Goal: Task Accomplishment & Management: Use online tool/utility

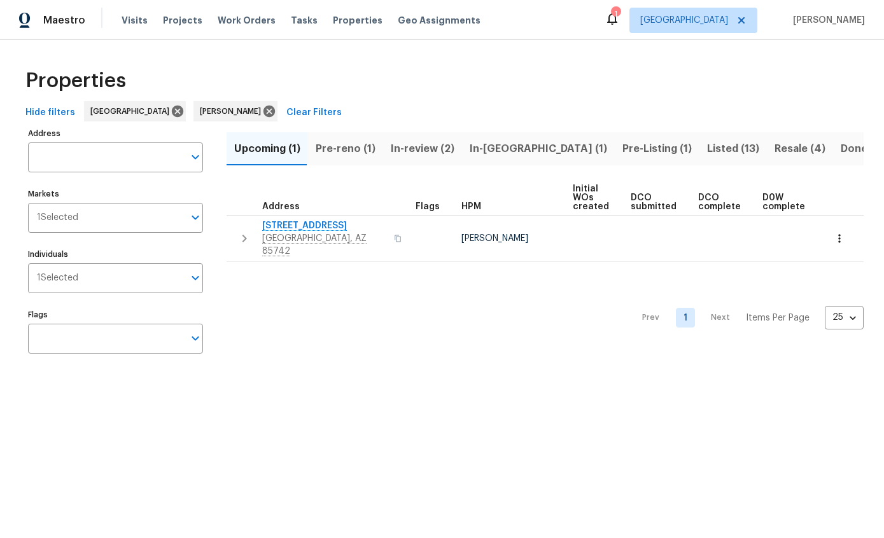
click at [346, 160] on button "Pre-reno (1)" at bounding box center [345, 148] width 75 height 33
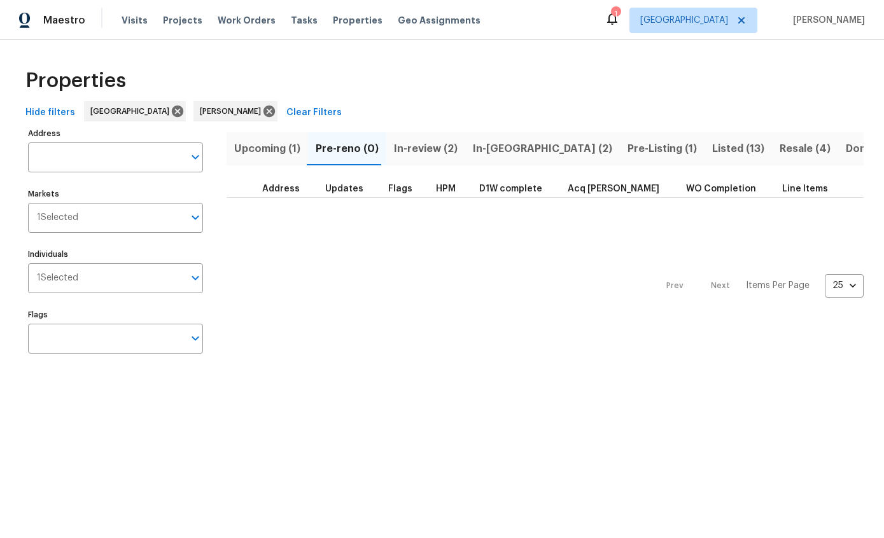
click at [779, 141] on span "Resale (4)" at bounding box center [804, 149] width 51 height 18
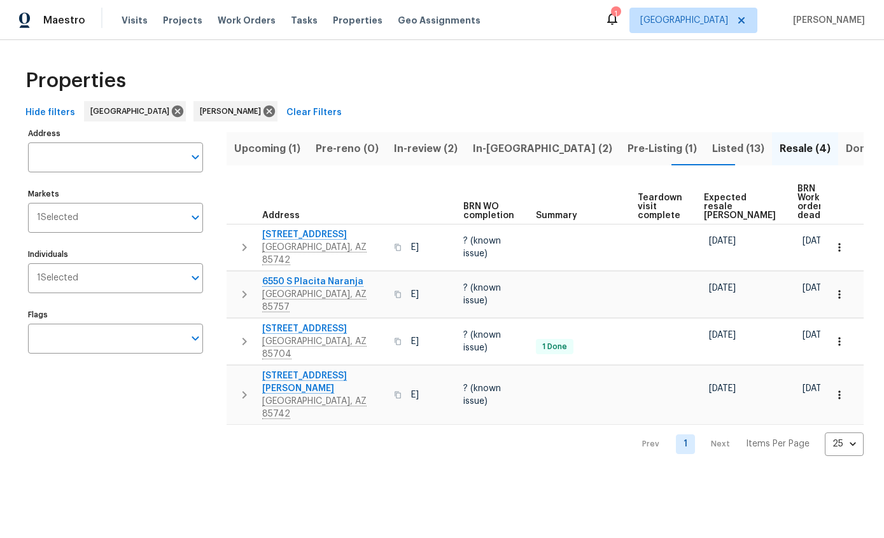
scroll to position [0, 108]
click at [36, 109] on span "Hide filters" at bounding box center [50, 113] width 50 height 16
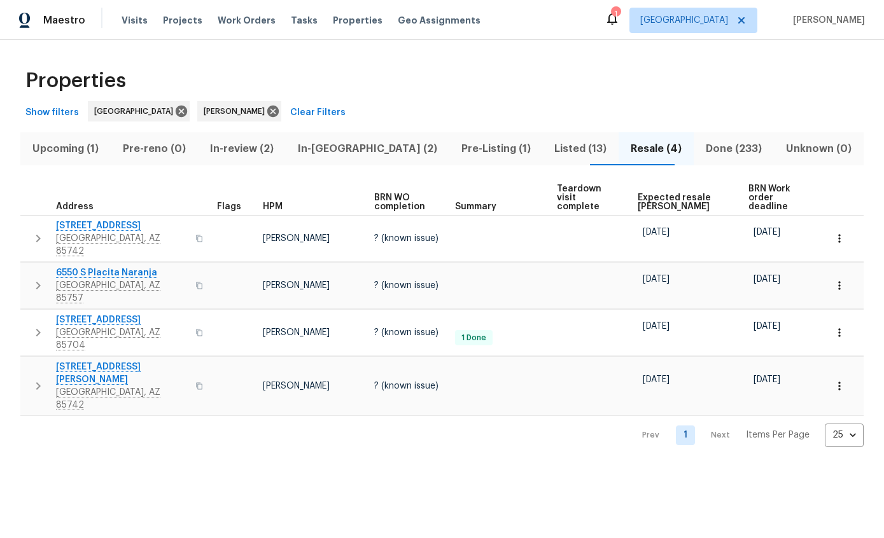
scroll to position [0, 0]
click at [672, 193] on span "Expected resale [PERSON_NAME]" at bounding box center [681, 202] width 89 height 18
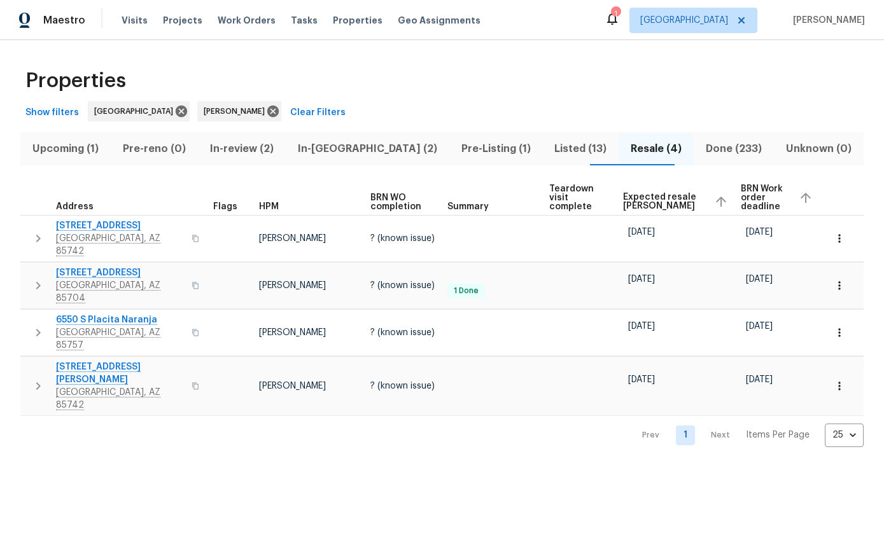
click at [41, 325] on icon "button" at bounding box center [38, 332] width 15 height 15
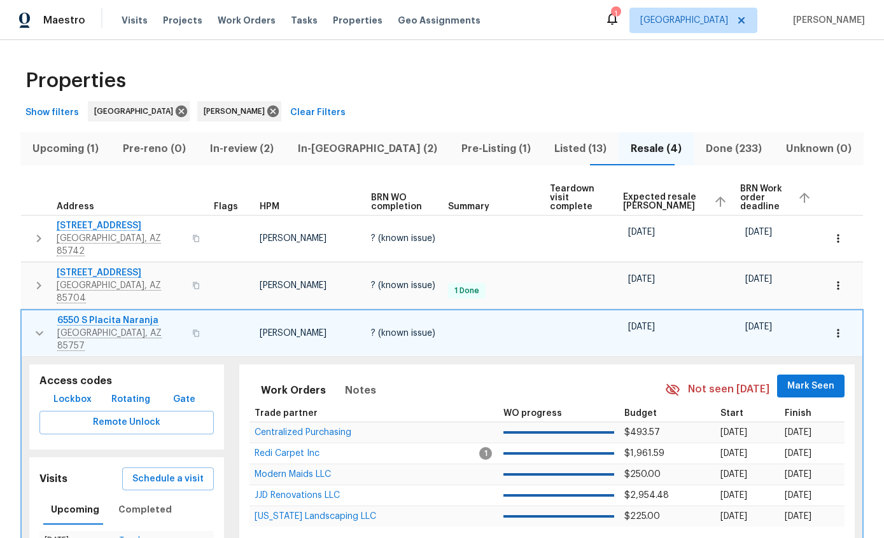
click at [144, 471] on span "Schedule a visit" at bounding box center [167, 479] width 71 height 16
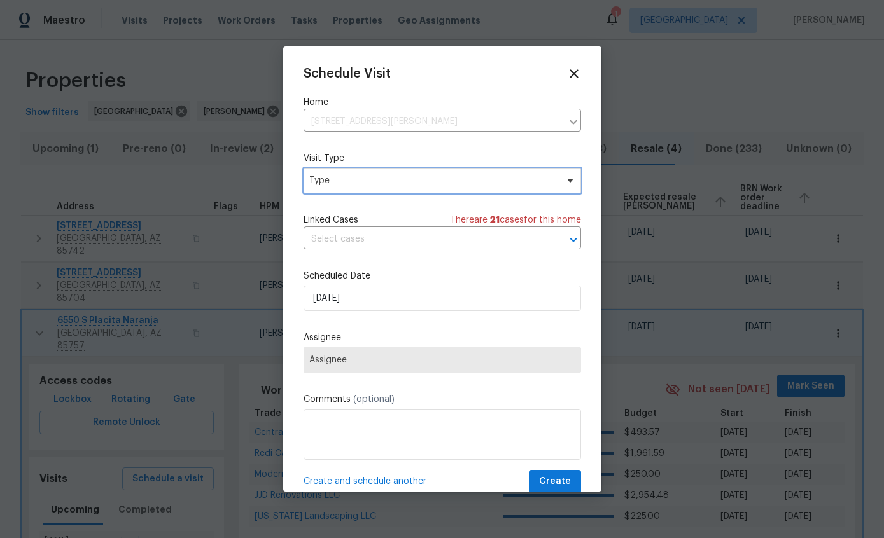
click at [529, 184] on span "Type" at bounding box center [432, 180] width 247 height 13
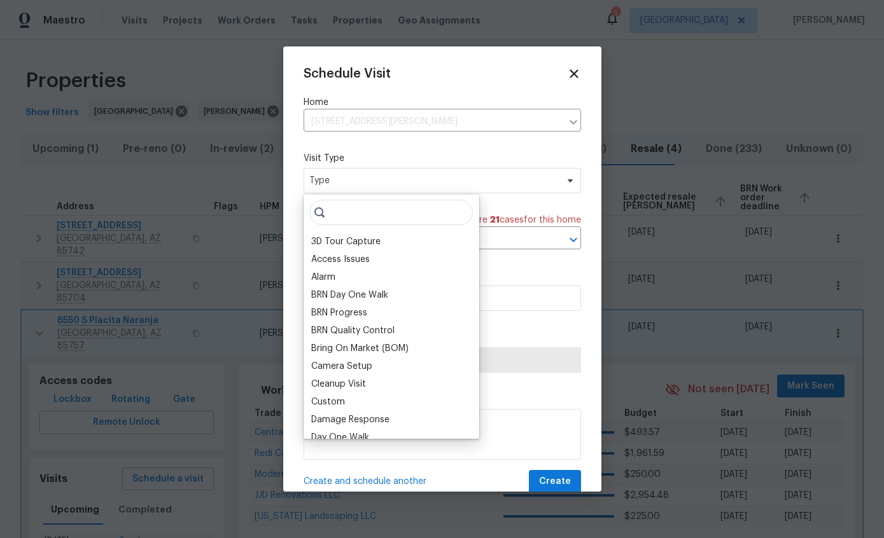
type input "P"
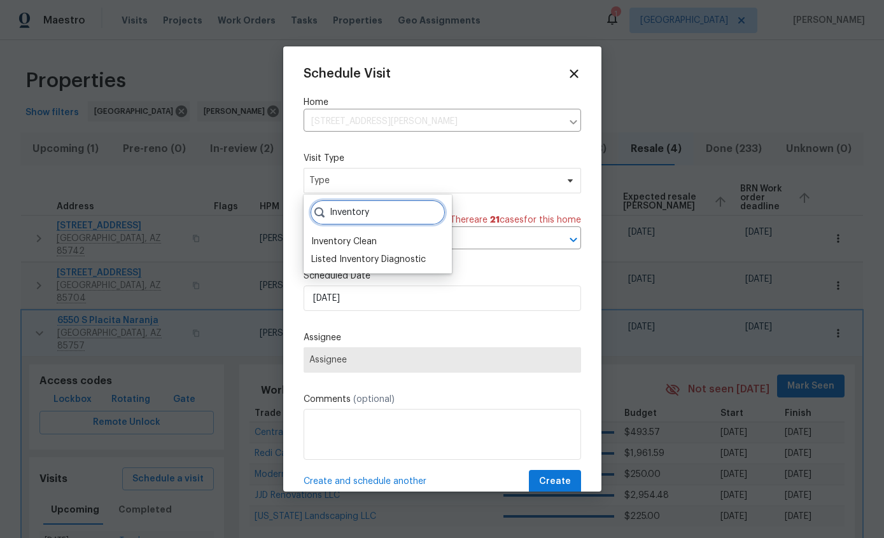
type input "Inventory"
click at [347, 243] on div "Inventory Clean" at bounding box center [344, 241] width 66 height 13
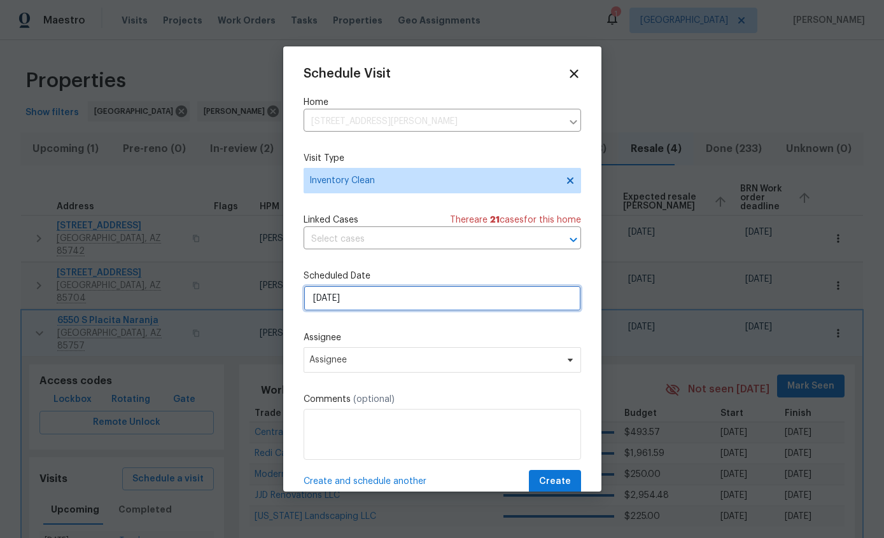
click at [504, 306] on input "[DATE]" at bounding box center [441, 298] width 277 height 25
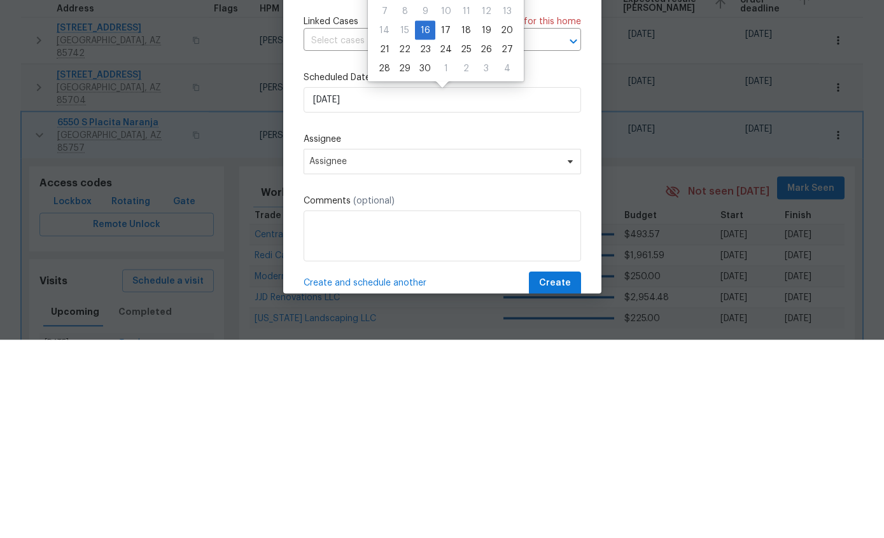
scroll to position [51, 0]
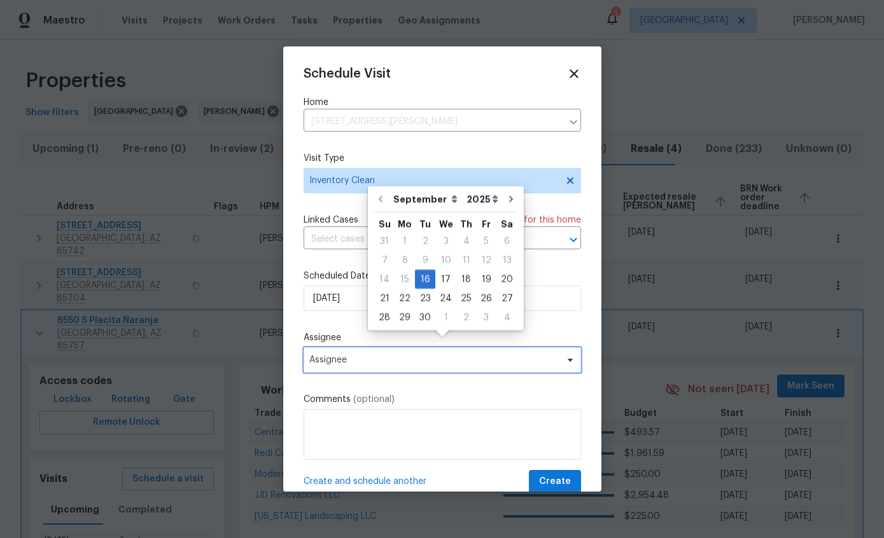
click at [494, 364] on span "Assignee" at bounding box center [433, 360] width 249 height 10
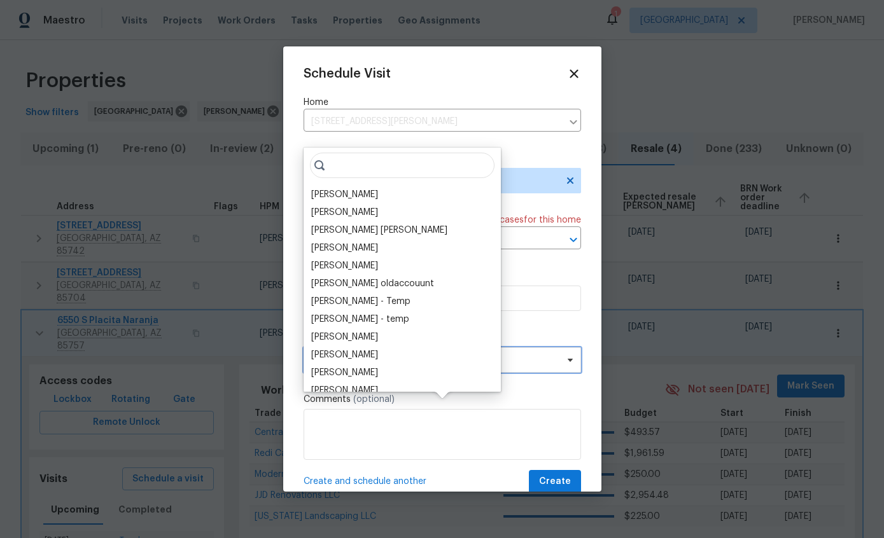
click at [490, 365] on span "Assignee" at bounding box center [433, 360] width 249 height 10
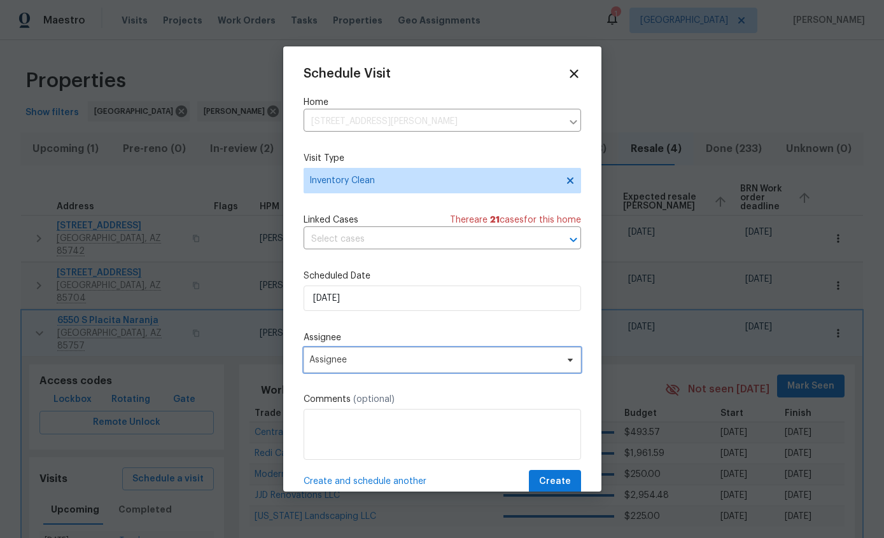
click at [436, 373] on span "Assignee" at bounding box center [441, 359] width 277 height 25
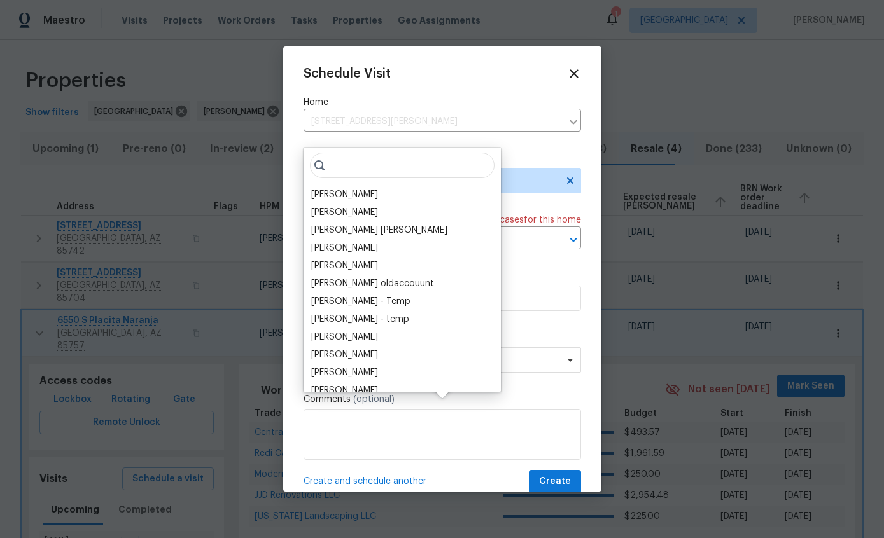
click at [363, 186] on div "[PERSON_NAME]" at bounding box center [402, 195] width 190 height 18
click at [326, 188] on div "[PERSON_NAME]" at bounding box center [344, 194] width 67 height 13
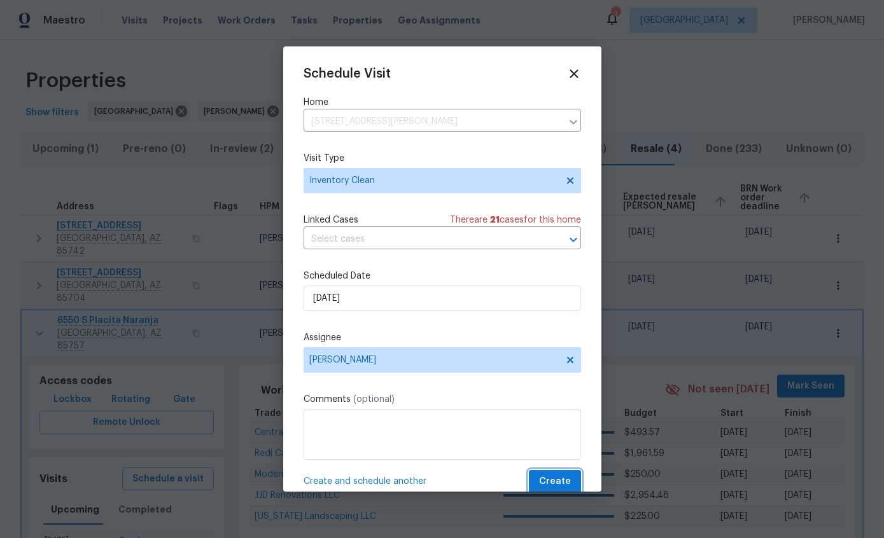
click at [563, 483] on span "Create" at bounding box center [555, 482] width 32 height 16
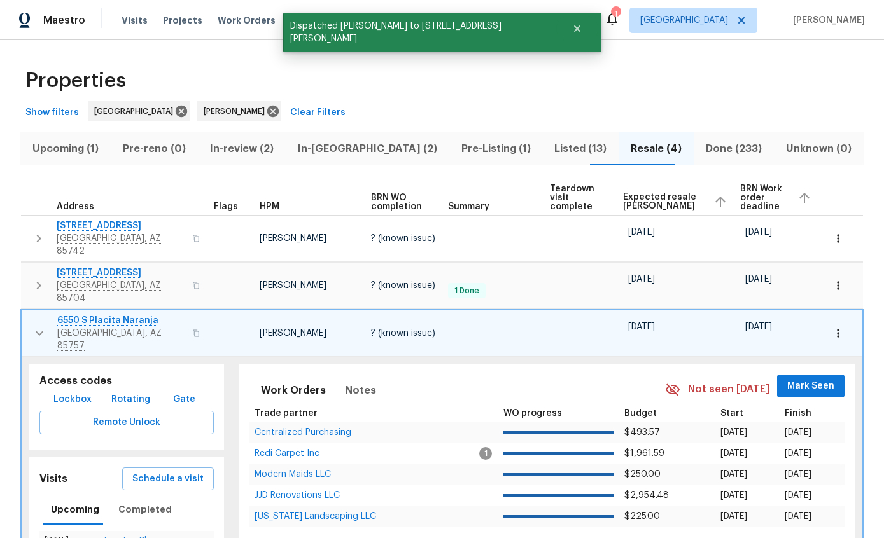
click at [39, 326] on icon "button" at bounding box center [39, 333] width 15 height 15
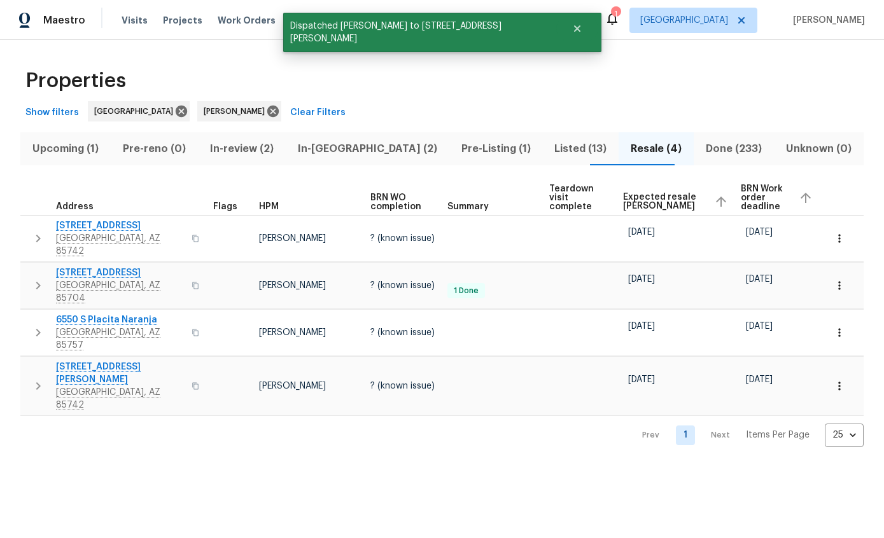
scroll to position [0, 0]
